Goal: Find specific page/section: Find specific page/section

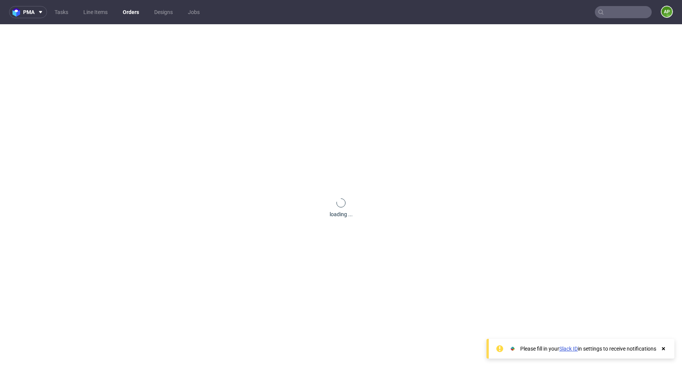
click at [608, 11] on input "text" at bounding box center [623, 12] width 57 height 12
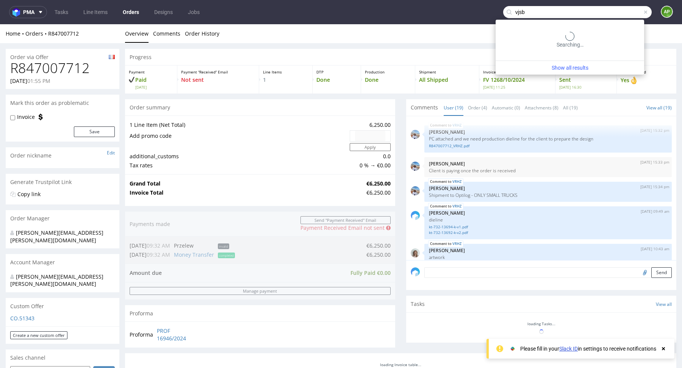
type input "vjsb"
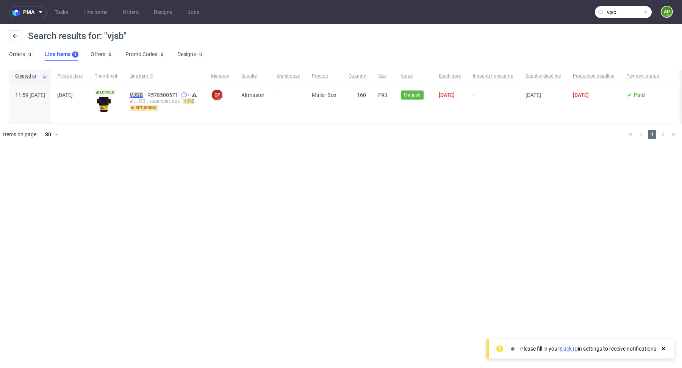
click at [143, 96] on mark "VJSB" at bounding box center [136, 95] width 13 height 6
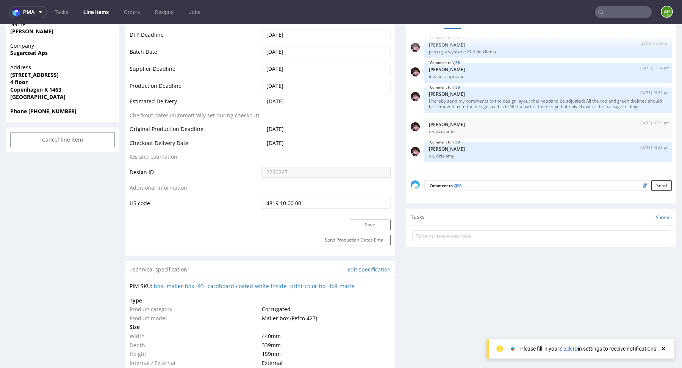
scroll to position [391, 0]
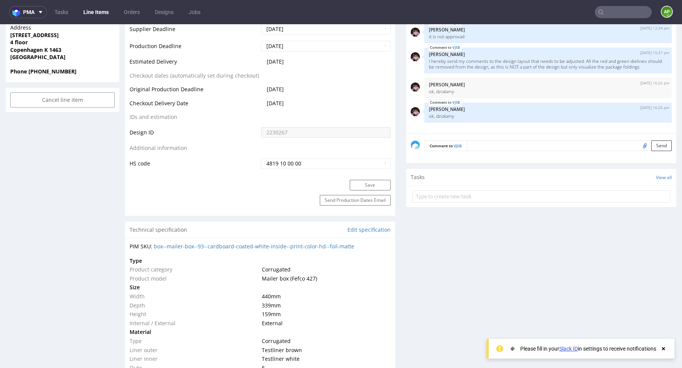
click at [359, 247] on div "PIM SKU: box--mailer-box--93--cardboard-coated-white-inside--print-color-hd--fo…" at bounding box center [260, 247] width 261 height 8
drag, startPoint x: 360, startPoint y: 247, endPoint x: 156, endPoint y: 247, distance: 204.7
click at [156, 247] on div "PIM SKU: box--mailer-box--93--cardboard-coated-white-inside--print-color-hd--fo…" at bounding box center [260, 247] width 261 height 8
copy div "PIM SKU:"
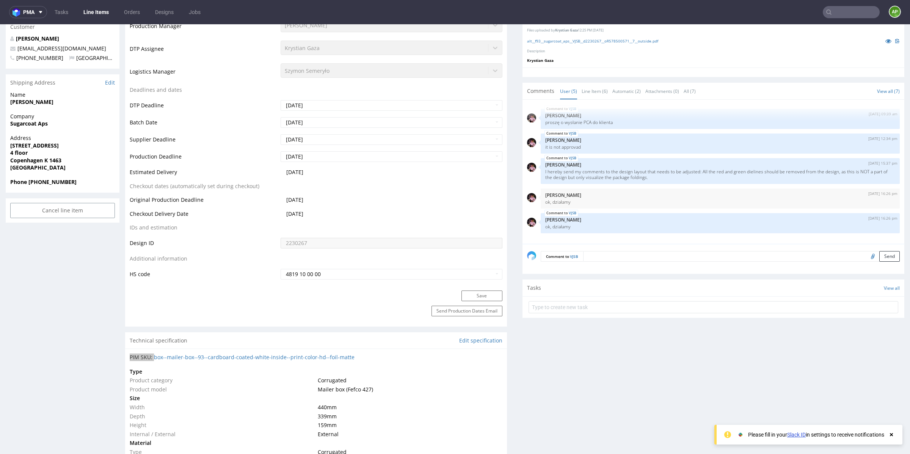
scroll to position [407, 0]
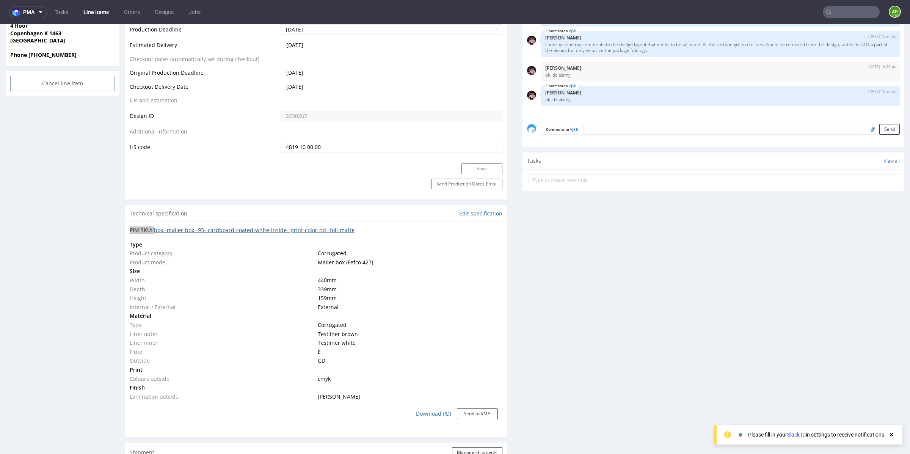
copy div "PIM SKU:"
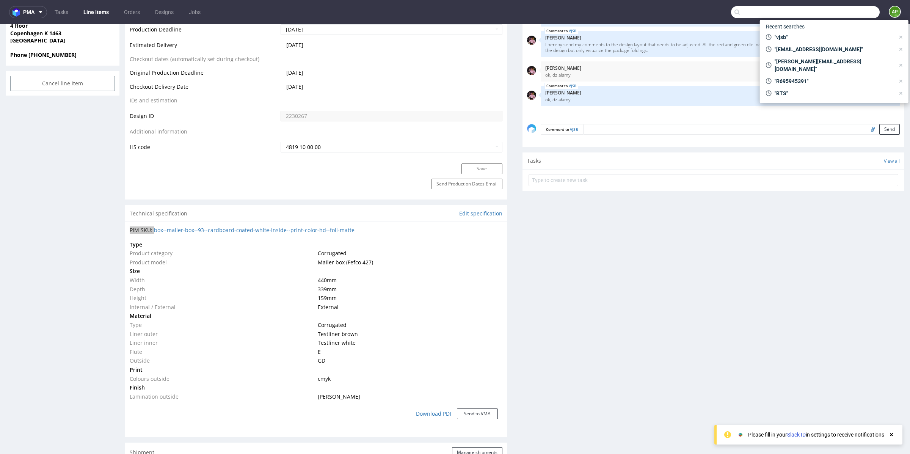
click at [682, 8] on input "text" at bounding box center [805, 12] width 149 height 12
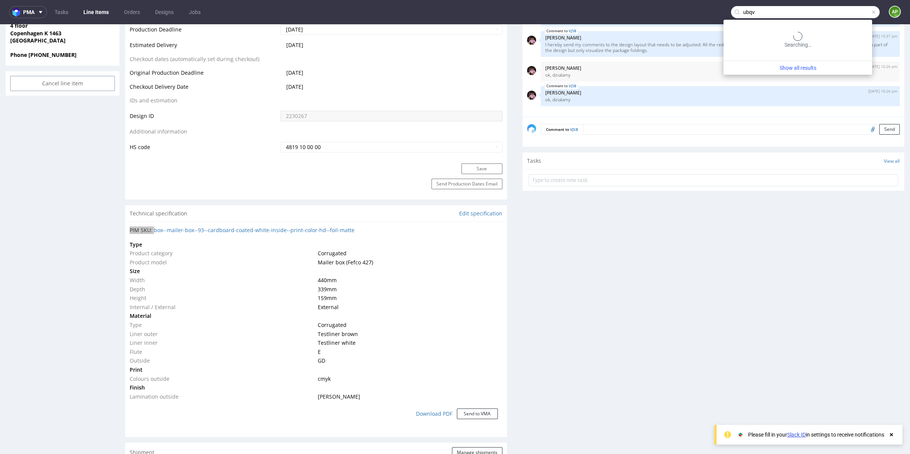
type input "ubqv"
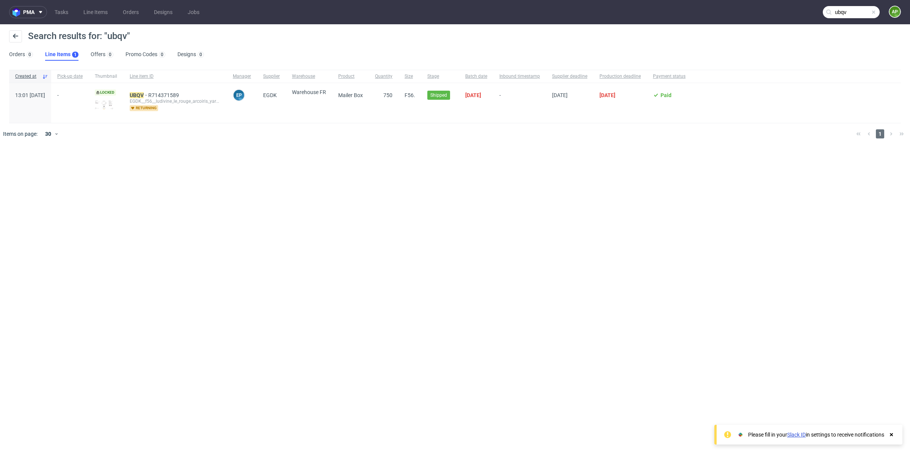
click at [158, 89] on div "UBQV R714371589 EGDK__f56__ludivine_le_rouge_arcoiris_yarns__ UBQV returning" at bounding box center [175, 103] width 103 height 40
click at [144, 93] on mark "UBQV" at bounding box center [137, 95] width 14 height 6
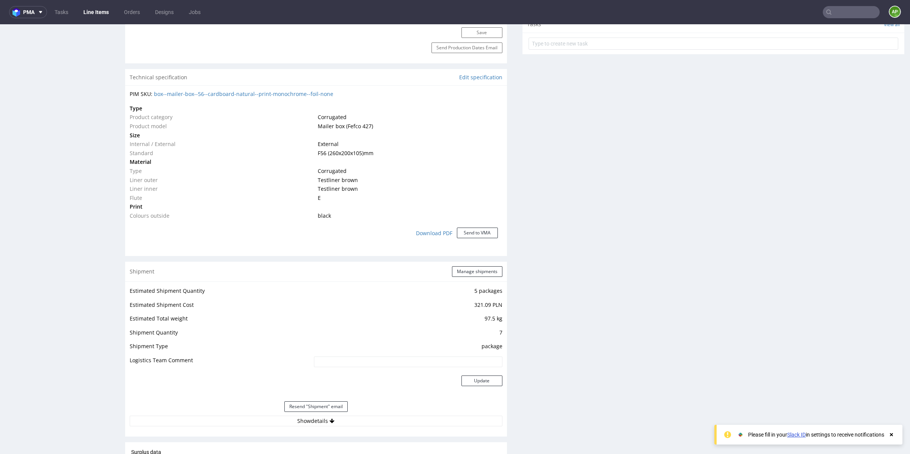
scroll to position [509, 0]
click at [373, 90] on div "PIM SKU: box--mailer-box--56--cardboard-natural--print-monochrome--foil-none Ty…" at bounding box center [316, 170] width 382 height 165
click at [356, 97] on div "PIM SKU: box--mailer-box--56--cardboard-natural--print-monochrome--foil-none" at bounding box center [316, 97] width 373 height 8
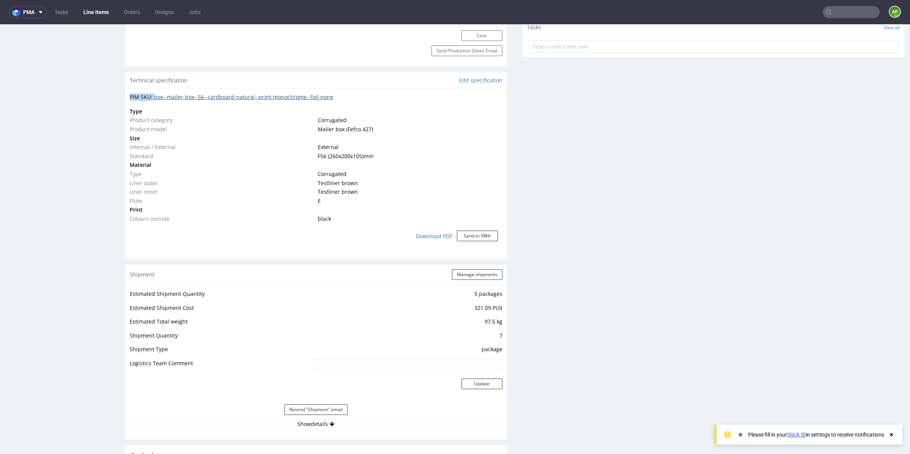
drag, startPoint x: 354, startPoint y: 96, endPoint x: 154, endPoint y: 94, distance: 199.8
click at [154, 94] on div "PIM SKU: box--mailer-box--56--cardboard-natural--print-monochrome--foil-none" at bounding box center [316, 97] width 373 height 8
copy div "PIM SKU:"
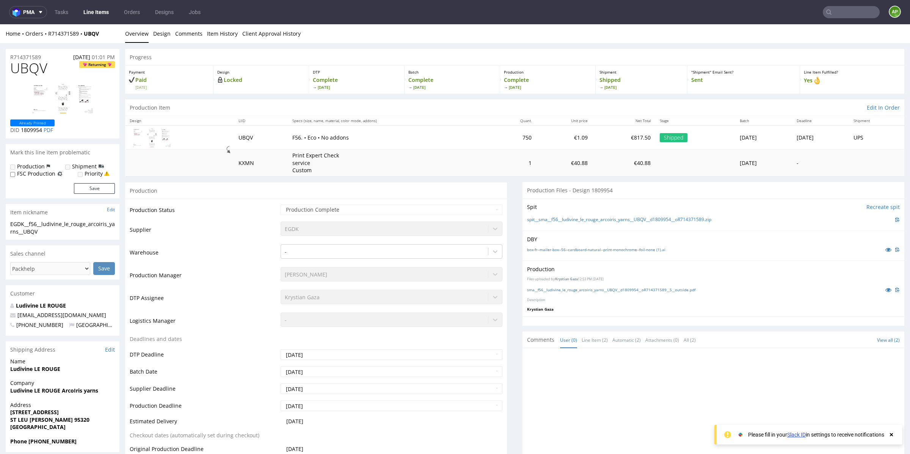
click at [682, 15] on input "text" at bounding box center [850, 12] width 57 height 12
type input "jwzc"
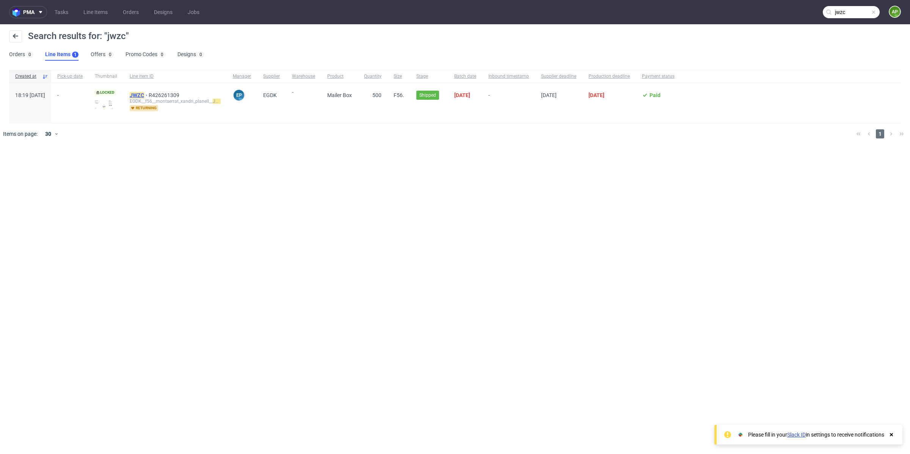
click at [149, 93] on span "JWZC" at bounding box center [139, 95] width 19 height 6
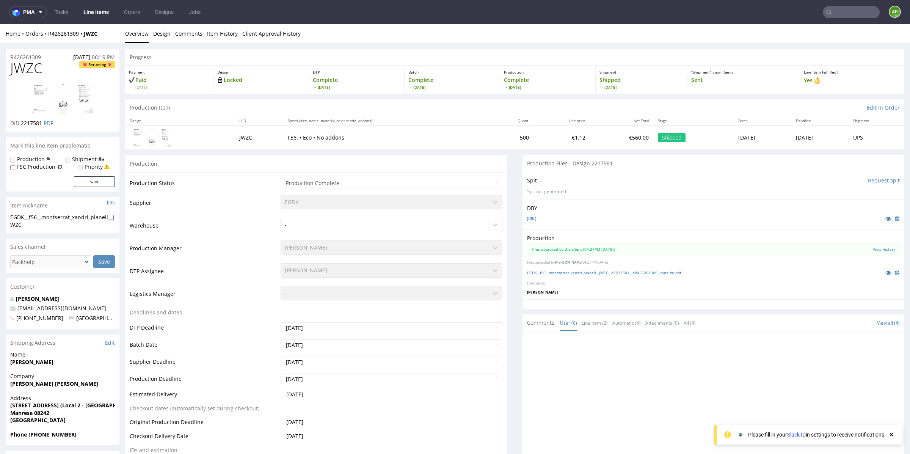
scroll to position [3, 0]
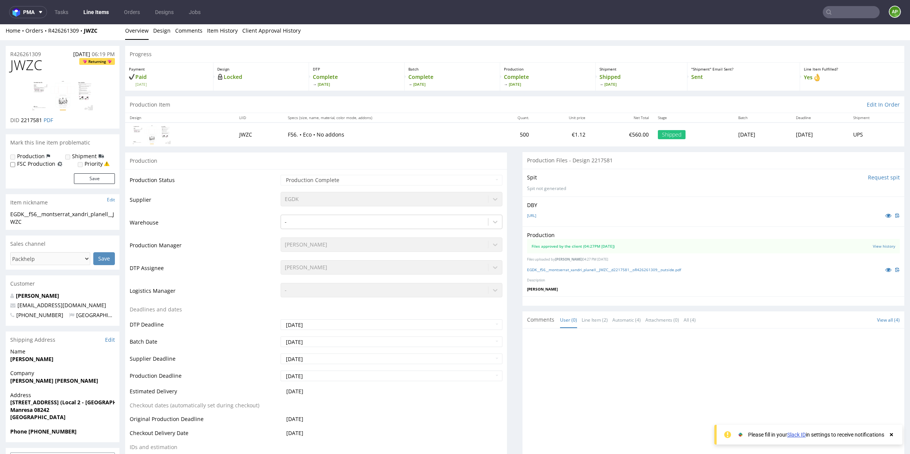
click at [682, 15] on input "text" at bounding box center [850, 12] width 57 height 12
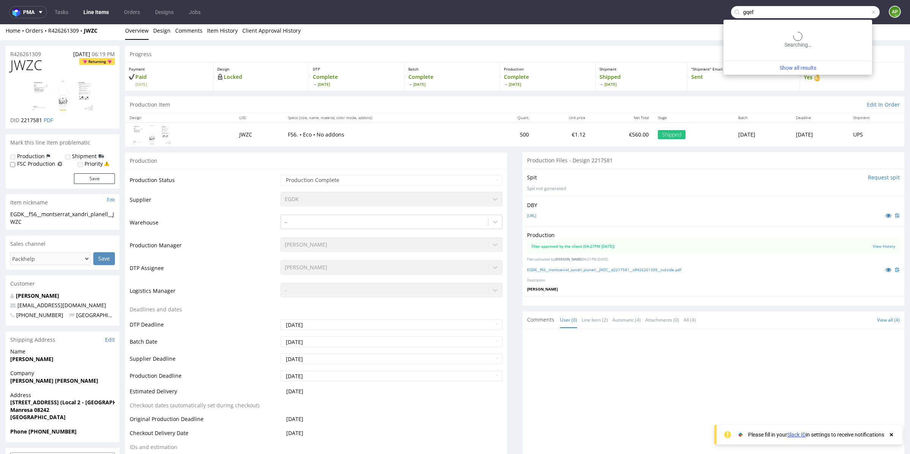
type input "gqef"
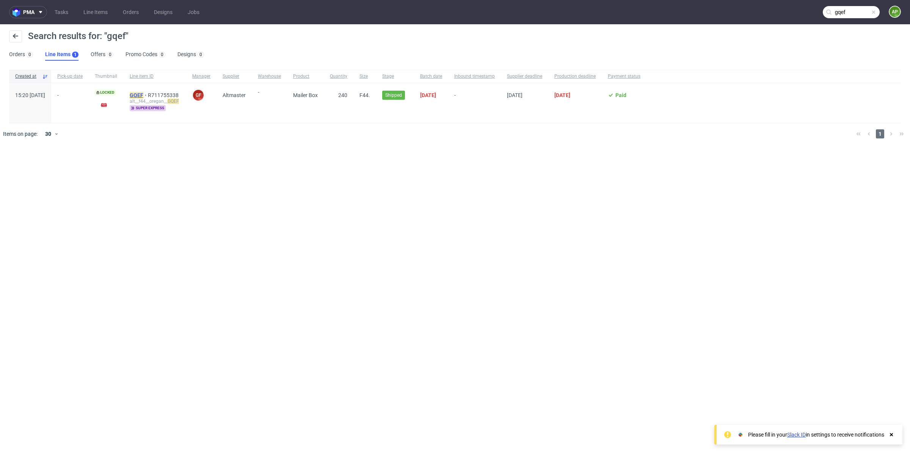
click at [143, 94] on mark "GQEF" at bounding box center [137, 95] width 14 height 6
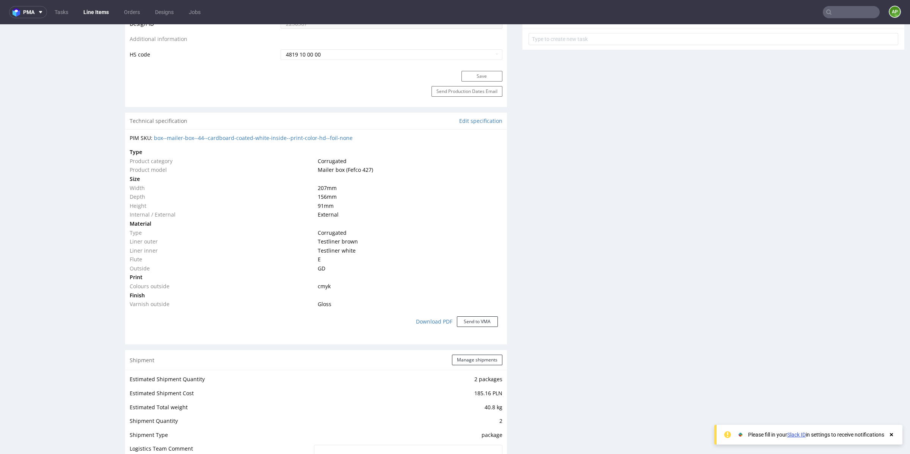
scroll to position [459, 0]
click at [379, 136] on div "PIM SKU: box--mailer-box--44--cardboard-coated-white-inside--print-color-hd--fo…" at bounding box center [316, 137] width 373 height 8
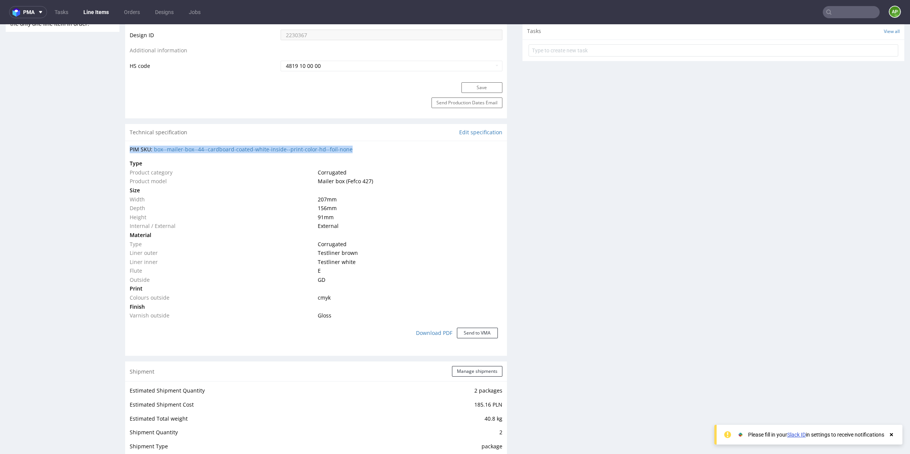
scroll to position [0, 0]
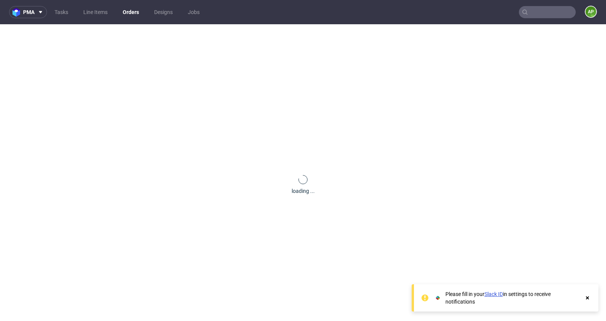
click at [554, 14] on input "text" at bounding box center [547, 12] width 57 height 12
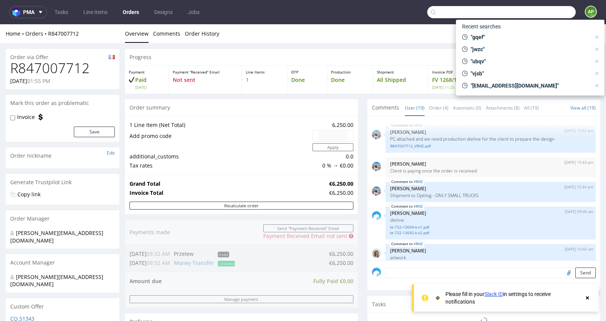
scroll to position [553, 0]
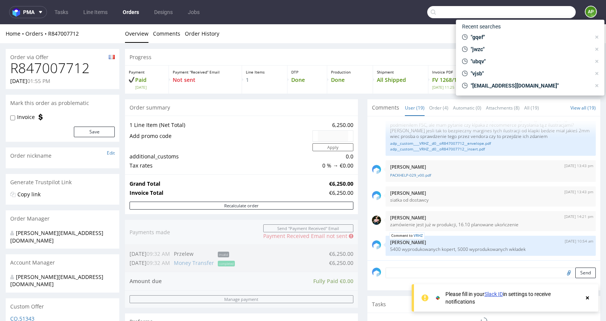
paste input "F64B8A103B"
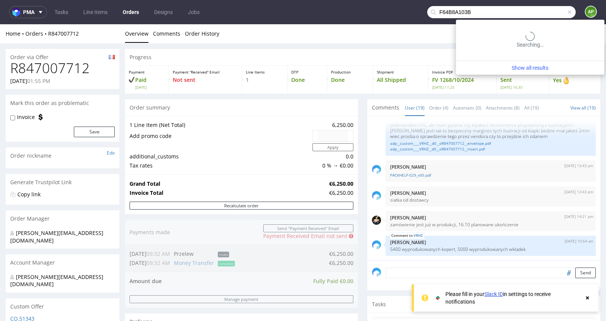
type input "F64B8A103B"
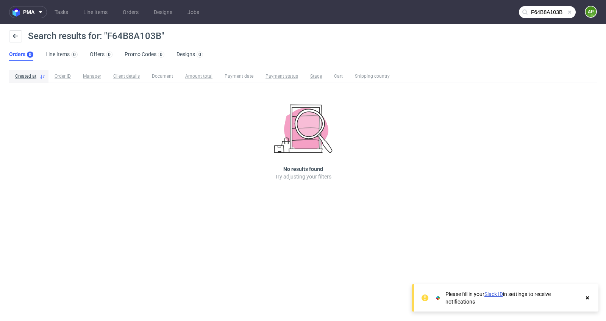
click at [549, 16] on input "F64B8A103B" at bounding box center [547, 12] width 57 height 12
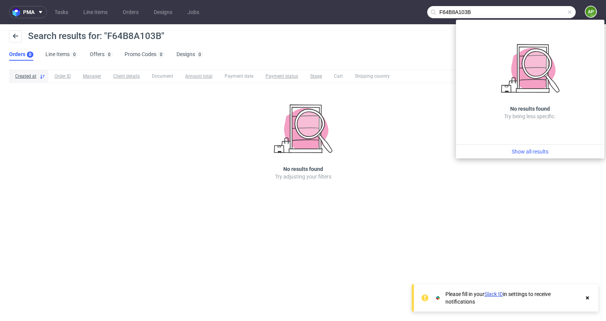
click at [529, 11] on input "F64B8A103B" at bounding box center [502, 12] width 149 height 12
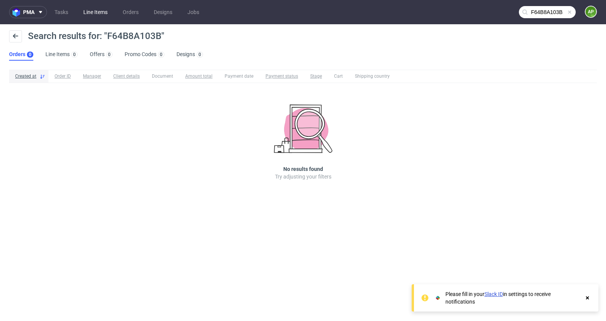
click at [94, 14] on link "Line Items" at bounding box center [95, 12] width 33 height 12
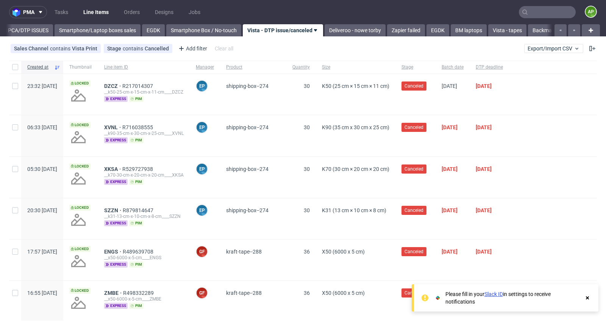
scroll to position [0, 371]
click at [528, 13] on input "text" at bounding box center [547, 12] width 57 height 12
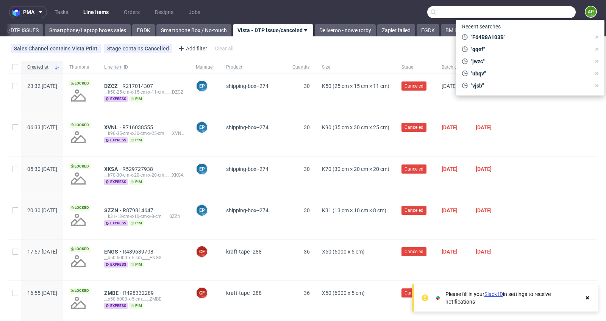
paste input "F68E11GDE4"
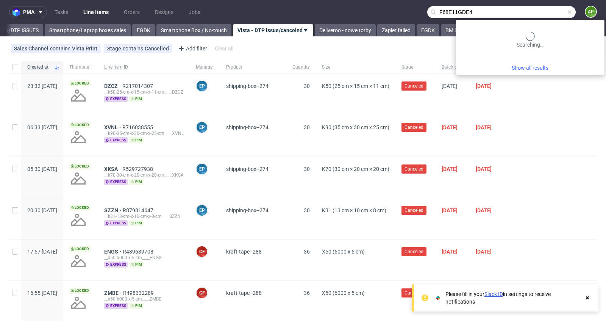
type input "F68E11GDE4"
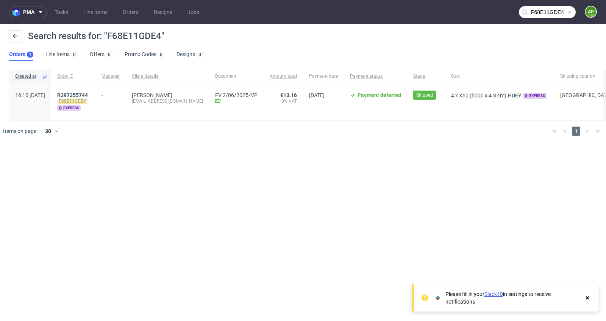
click at [96, 91] on div "R397355744 ( F68E11GDE4 ) express" at bounding box center [73, 101] width 44 height 37
click at [88, 93] on span "R397355744" at bounding box center [72, 95] width 31 height 6
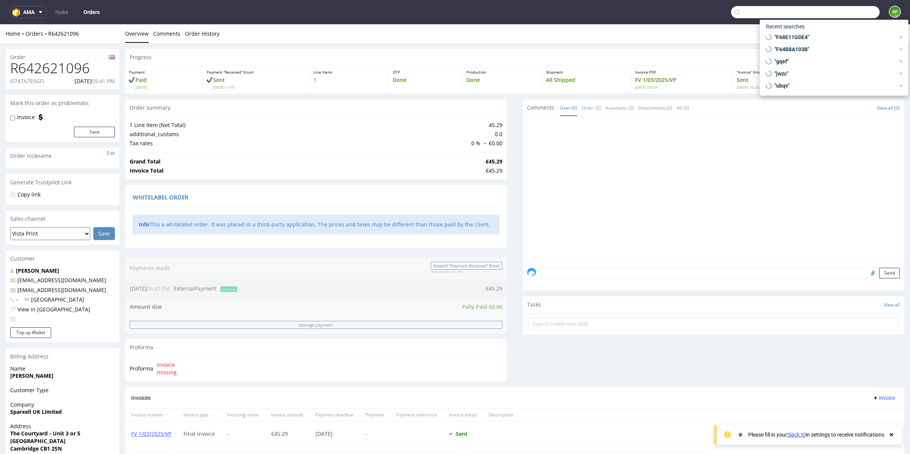
click at [840, 9] on input "text" at bounding box center [805, 12] width 149 height 12
paste input "F5F92E1BD8"
type input "F5F92E1BD8"
